Goal: Check status: Check status

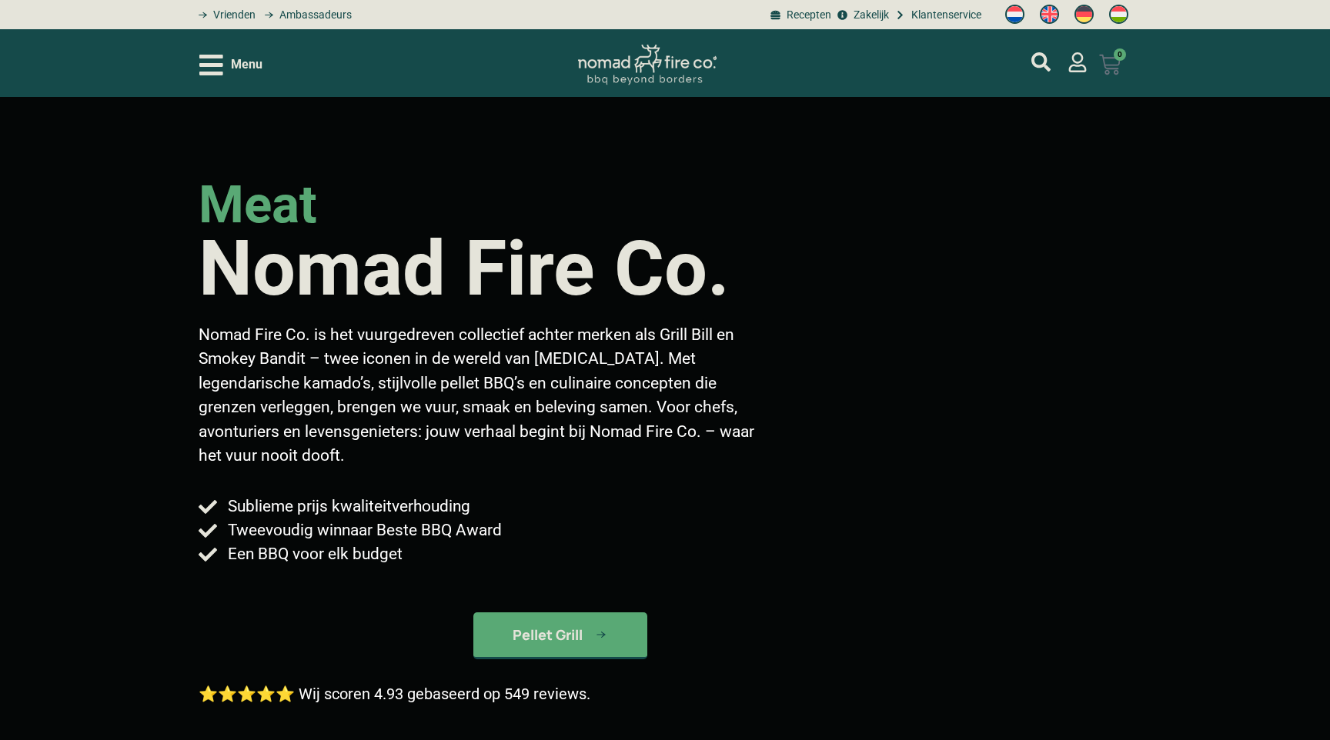
click at [1081, 64] on link "€ 0,00 0 Winkelwagen" at bounding box center [1109, 65] width 58 height 40
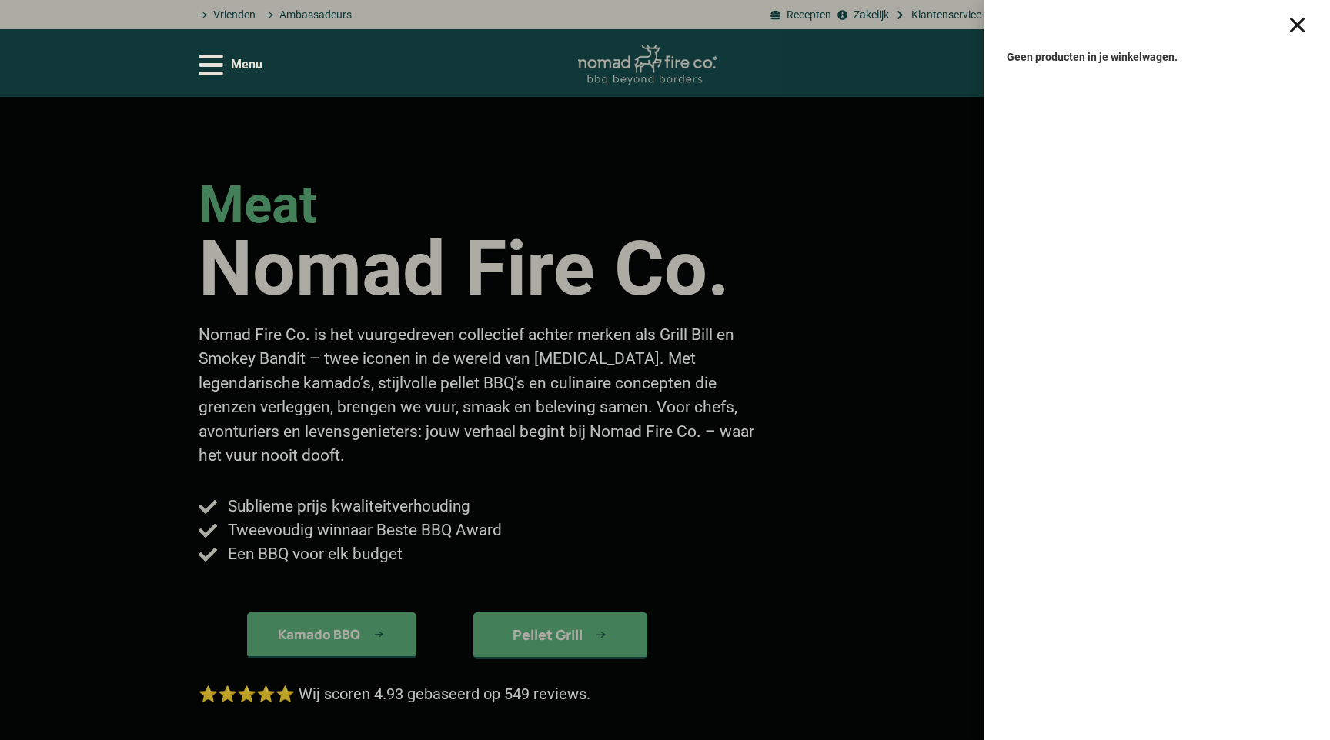
click at [834, 342] on div "Geen producten in je winkelwagen." at bounding box center [665, 370] width 1330 height 740
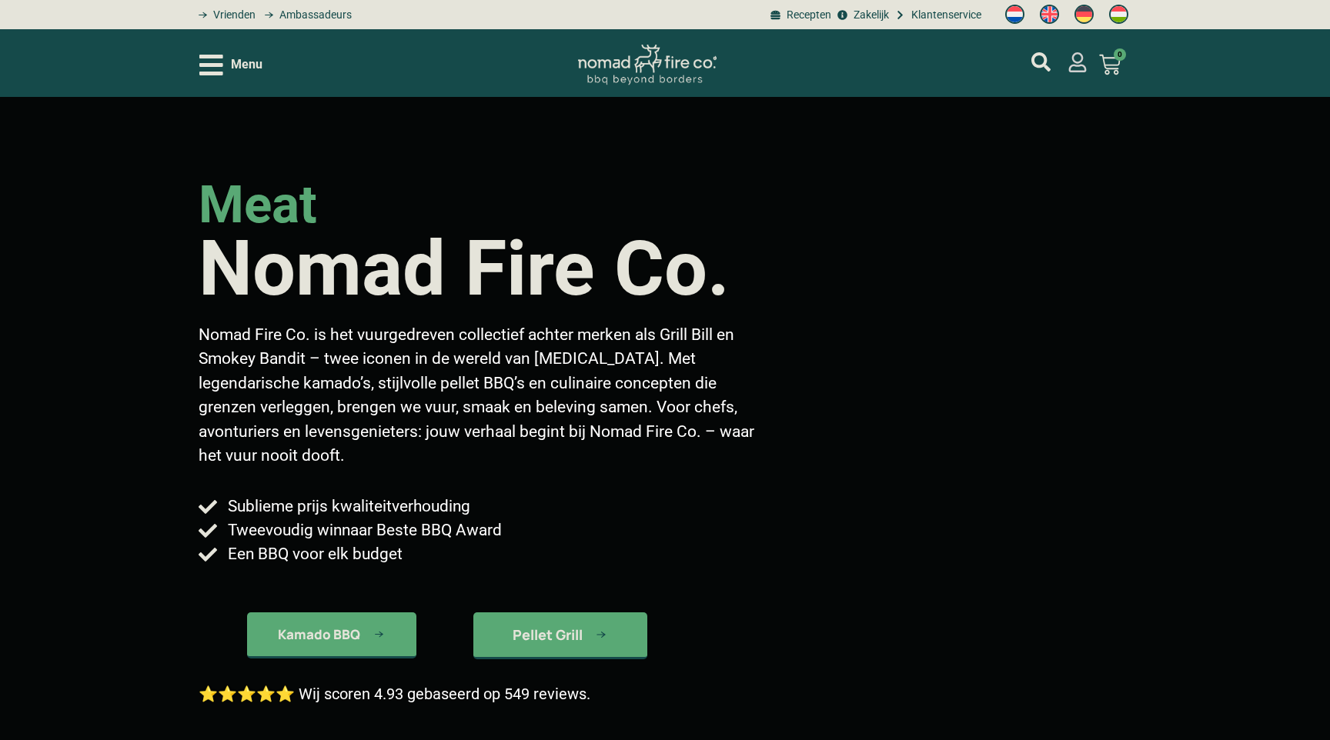
click at [1076, 61] on icon "mijn account" at bounding box center [1077, 62] width 20 height 20
click at [1072, 67] on icon "mijn account" at bounding box center [1077, 62] width 20 height 20
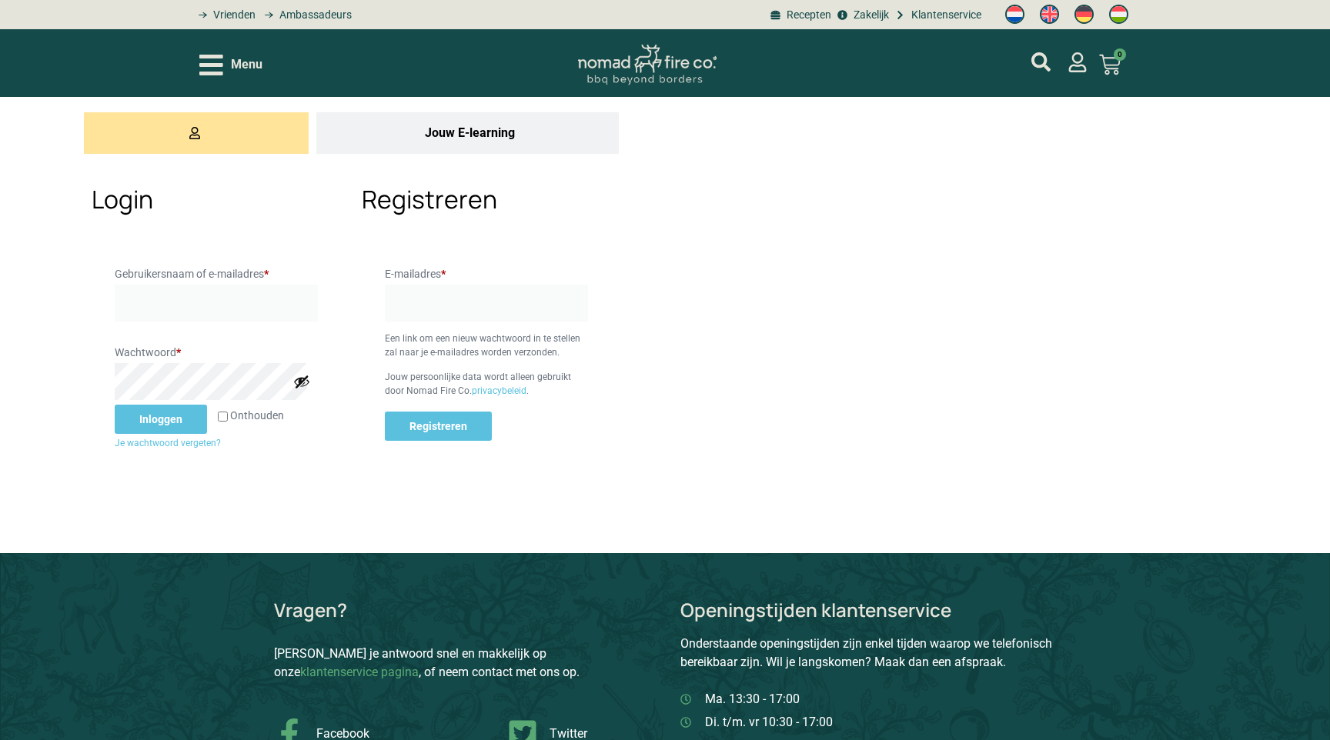
type input "gwnkristiaan@gmail.com"
click at [157, 415] on button "Inloggen" at bounding box center [161, 419] width 92 height 29
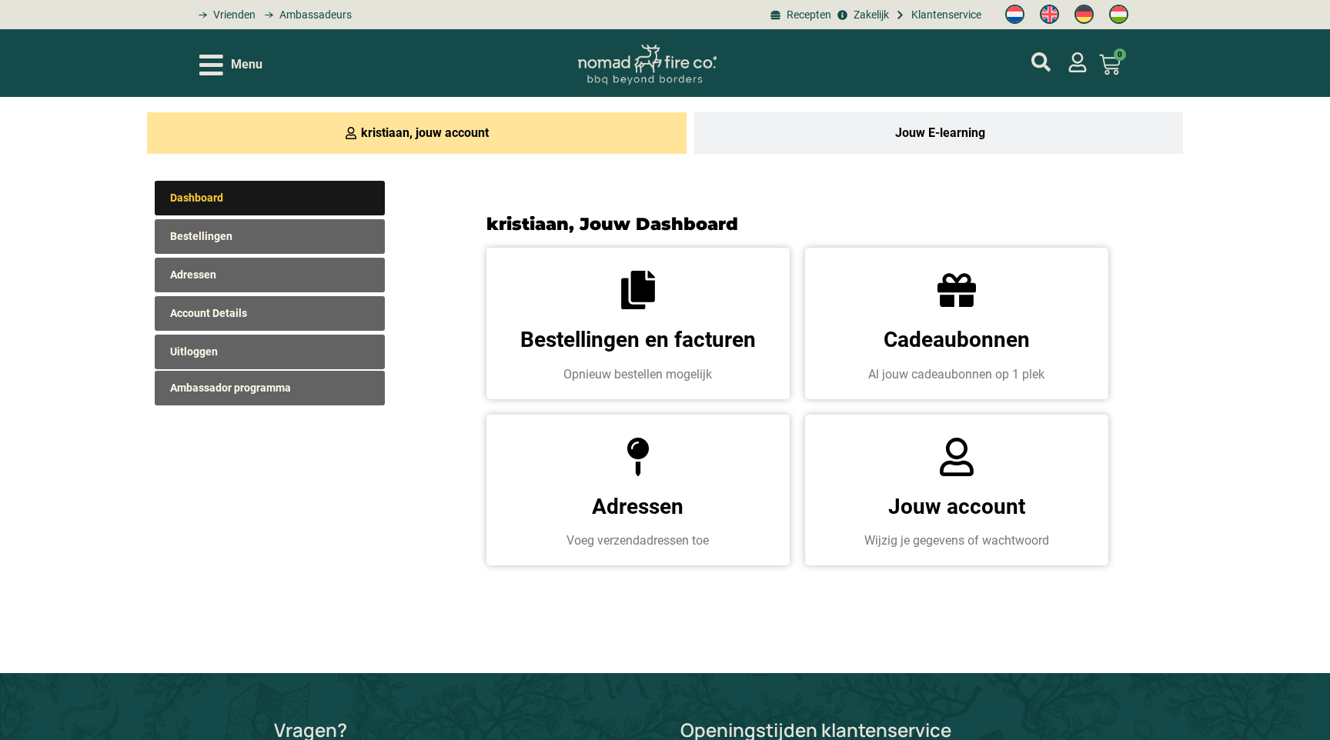
click at [613, 347] on link "Bestellingen en facturen" at bounding box center [637, 339] width 235 height 25
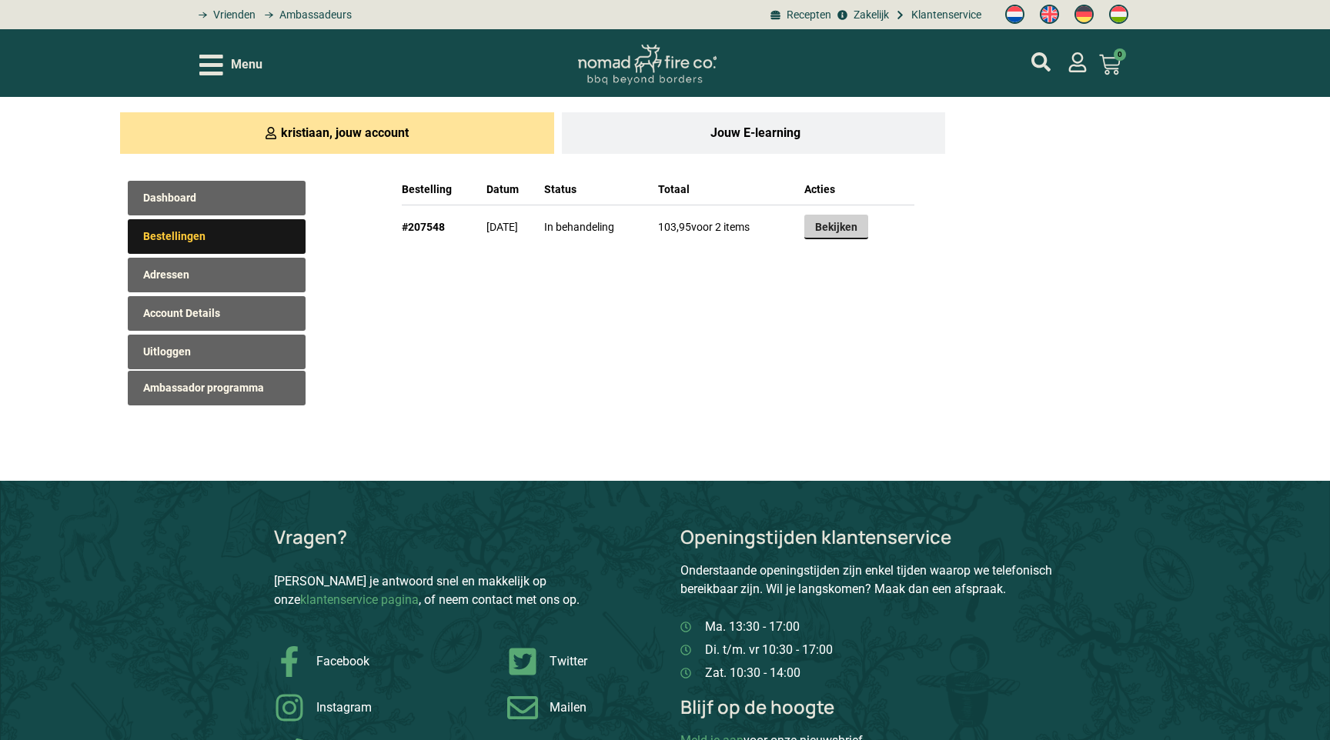
click at [868, 222] on link "Bekijken" at bounding box center [836, 227] width 64 height 25
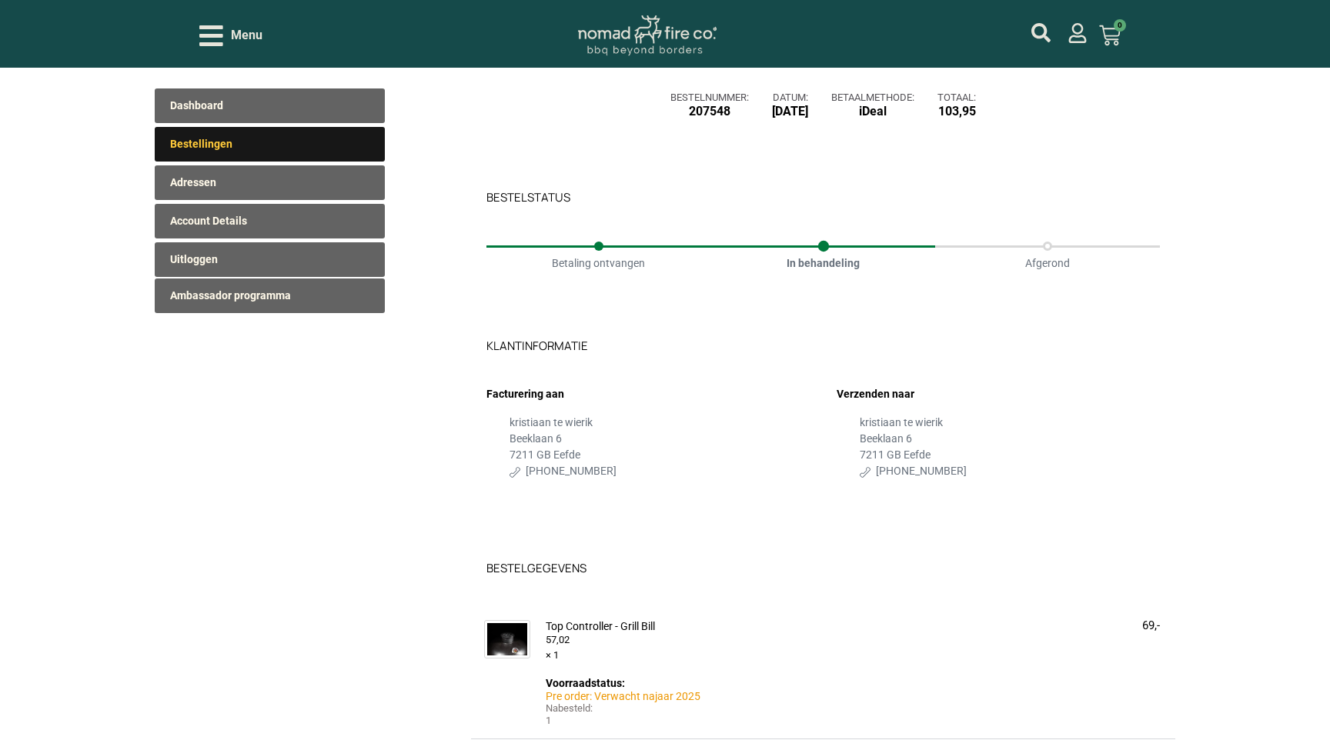
scroll to position [68, 0]
